Goal: Information Seeking & Learning: Learn about a topic

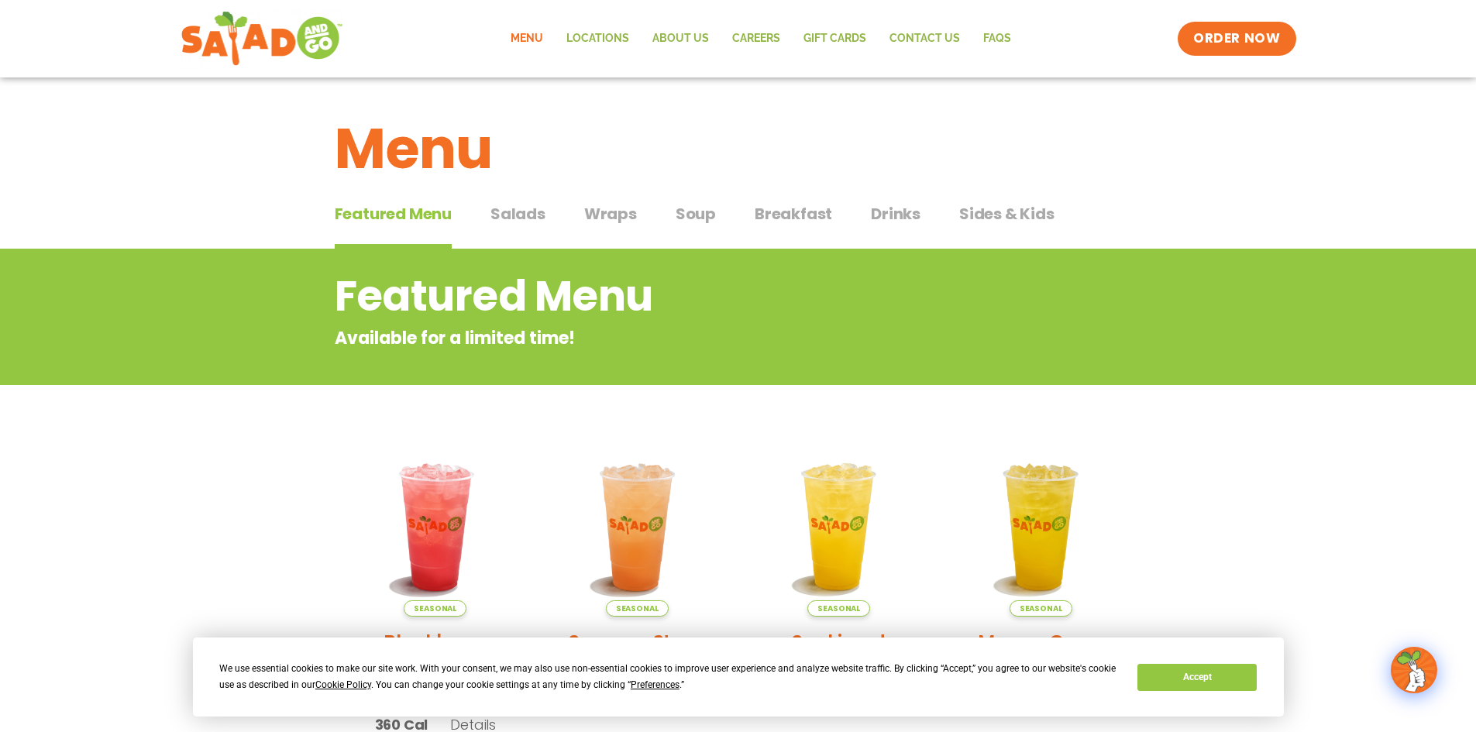
click at [527, 36] on link "Menu" at bounding box center [527, 39] width 56 height 36
click at [541, 215] on span "Salads" at bounding box center [517, 213] width 55 height 23
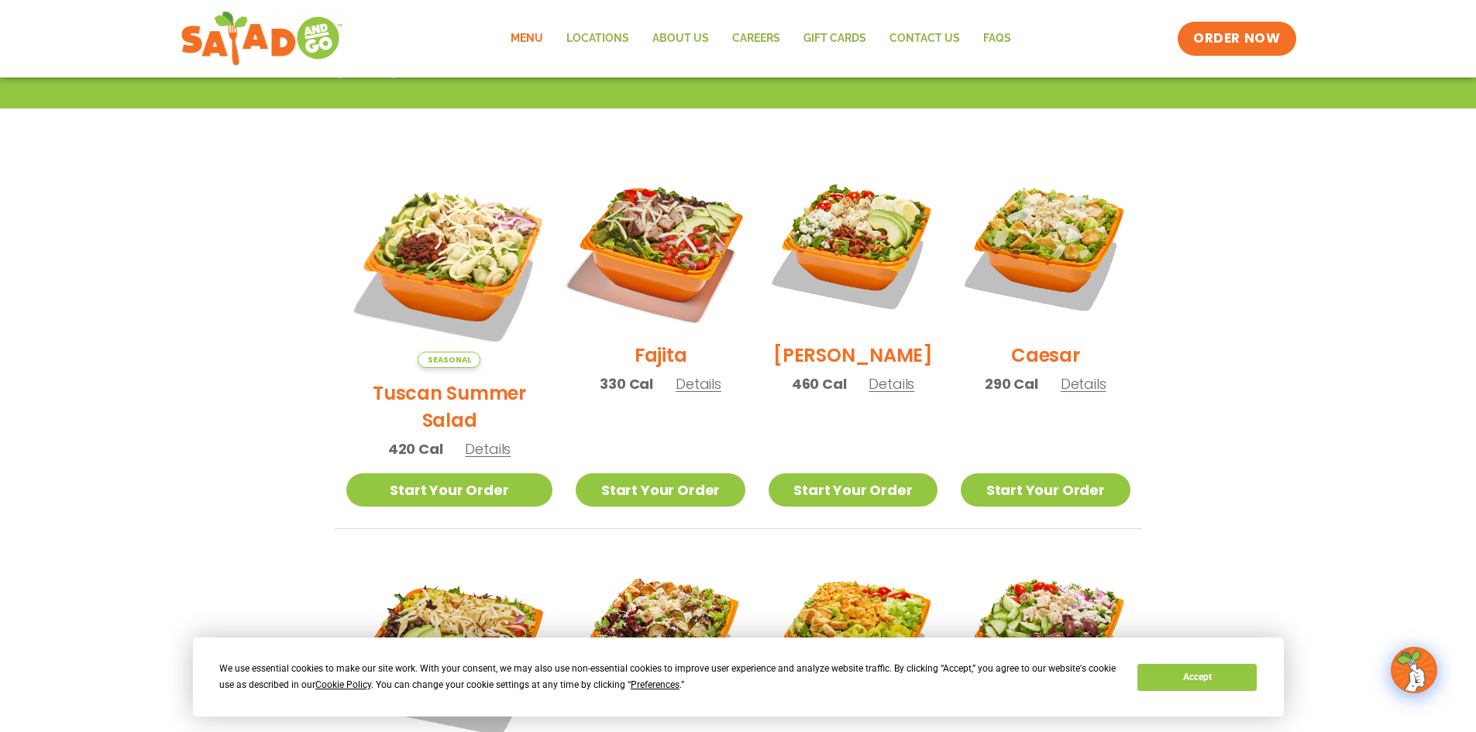
scroll to position [310, 0]
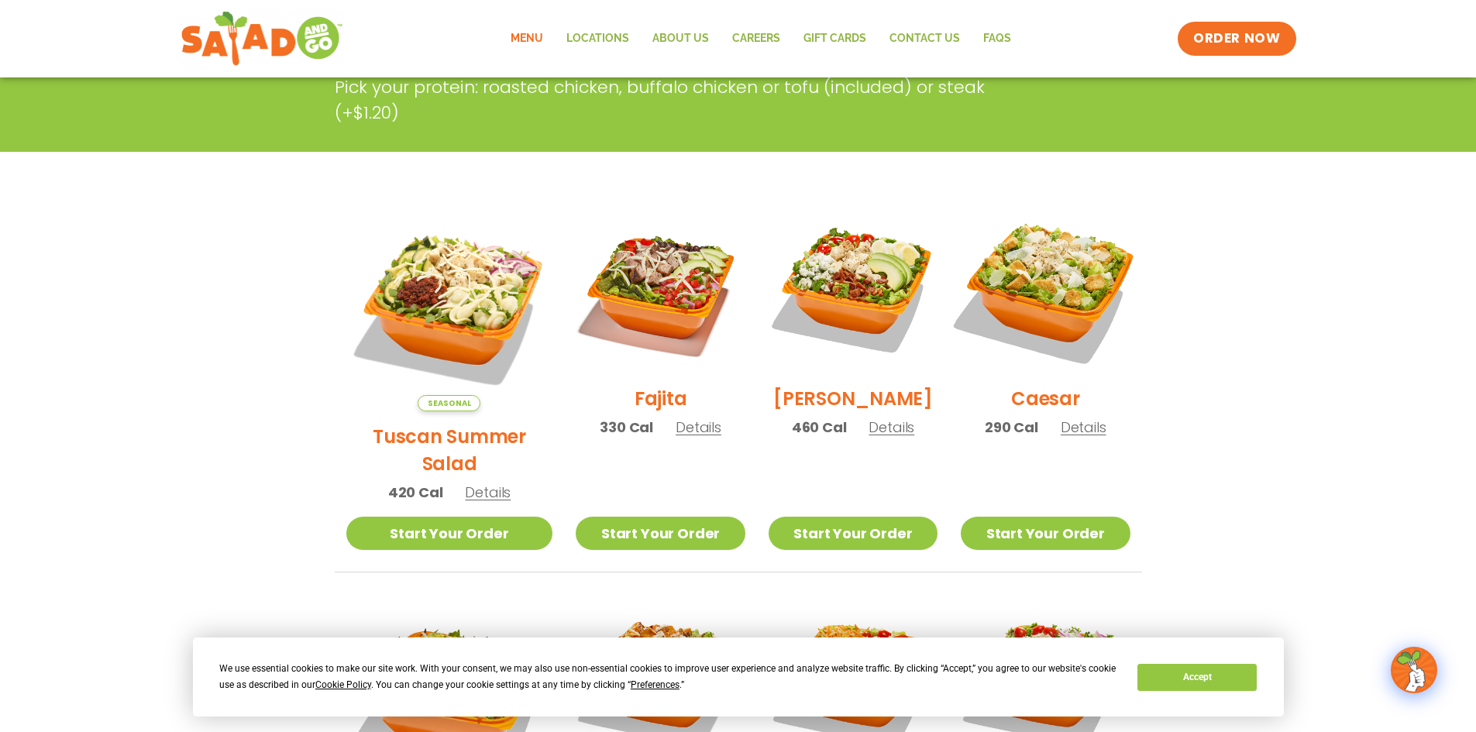
click at [1057, 303] on img at bounding box center [1045, 289] width 198 height 198
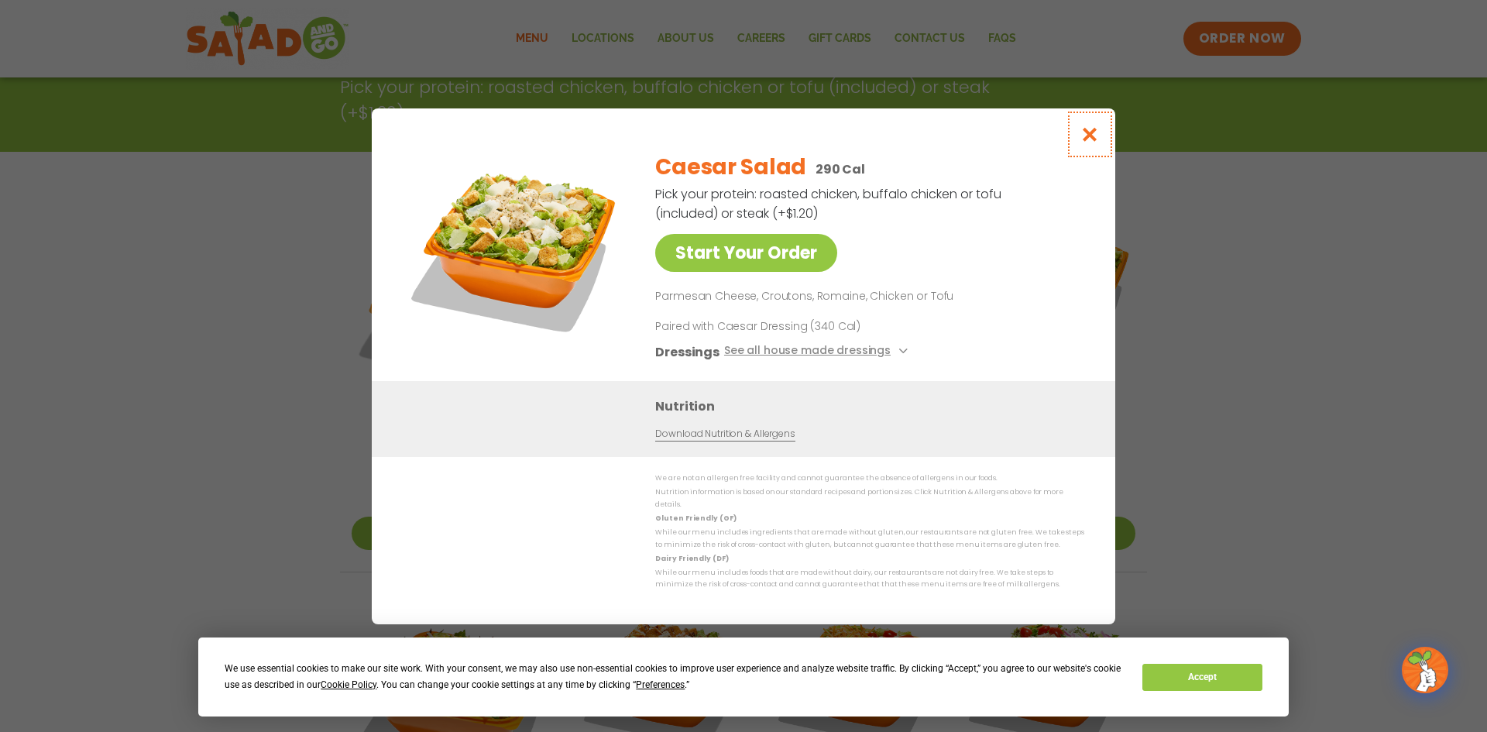
click at [1086, 143] on icon "Close modal" at bounding box center [1090, 134] width 19 height 16
